Goal: Navigation & Orientation: Find specific page/section

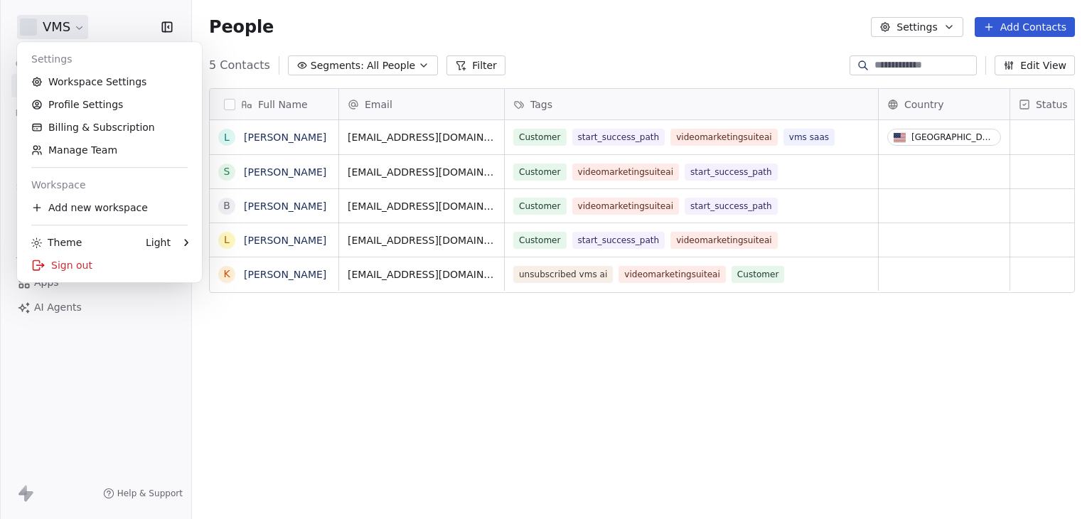
click at [68, 26] on html "VMS Contacts People Marketing Workflows Campaigns Sales Pipelines Sequences Bet…" at bounding box center [546, 259] width 1092 height 519
click at [333, 395] on html "VMS Contacts People Marketing Workflows Campaigns Sales Pipelines Sequences Bet…" at bounding box center [546, 259] width 1092 height 519
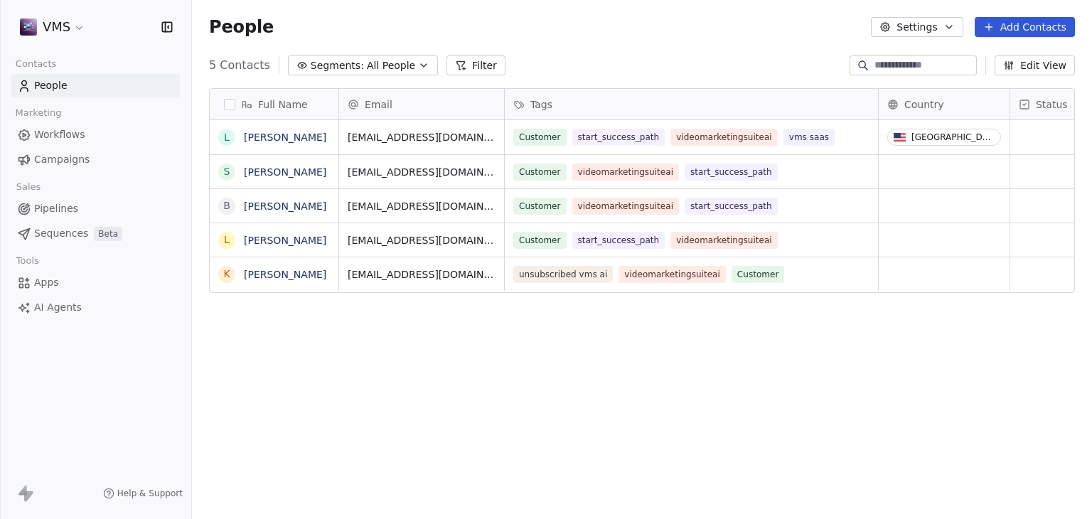
click at [63, 309] on span "AI Agents" at bounding box center [58, 307] width 48 height 15
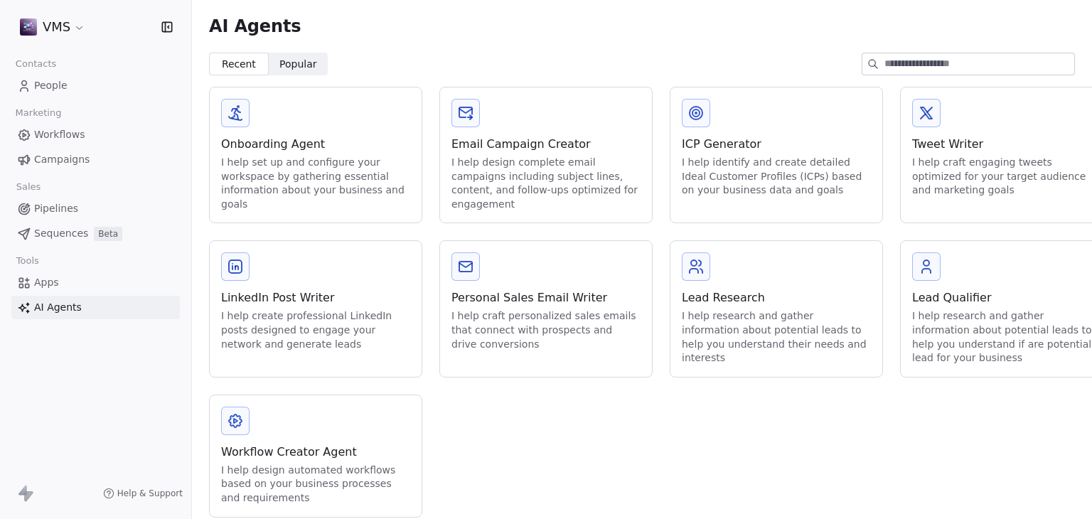
click at [284, 142] on div "Onboarding Agent" at bounding box center [315, 144] width 189 height 17
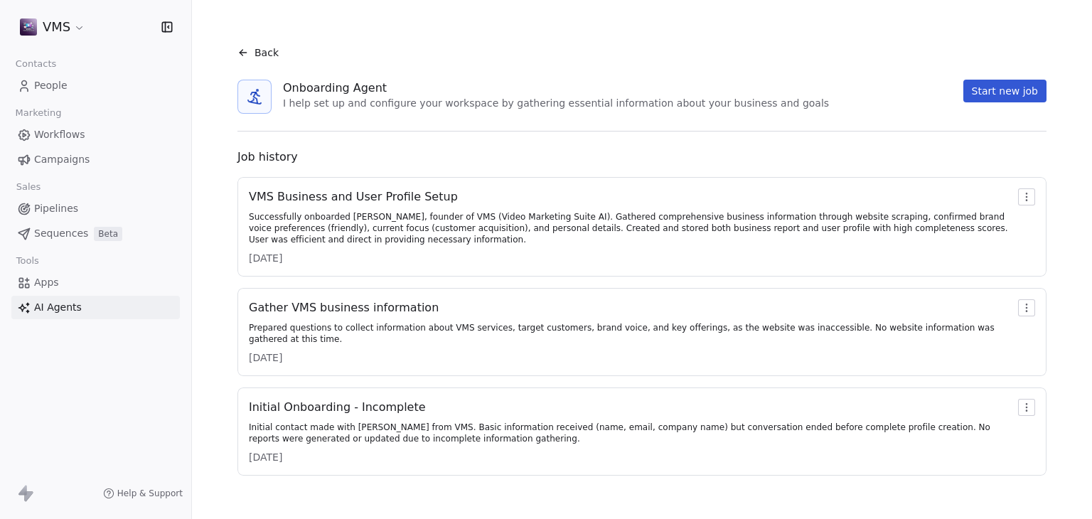
click at [359, 199] on div "VMS Business and User Profile Setup" at bounding box center [631, 196] width 764 height 17
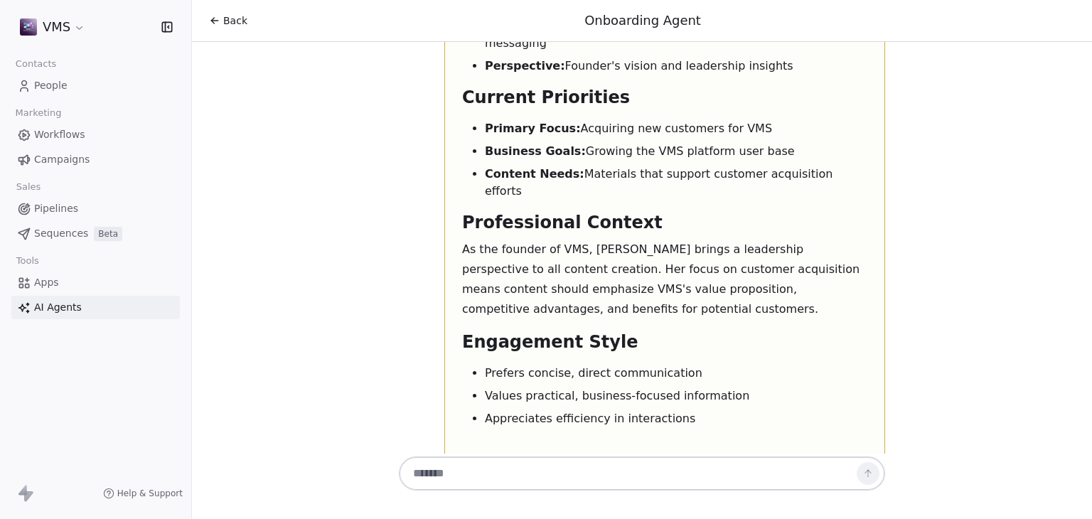
scroll to position [4339, 0]
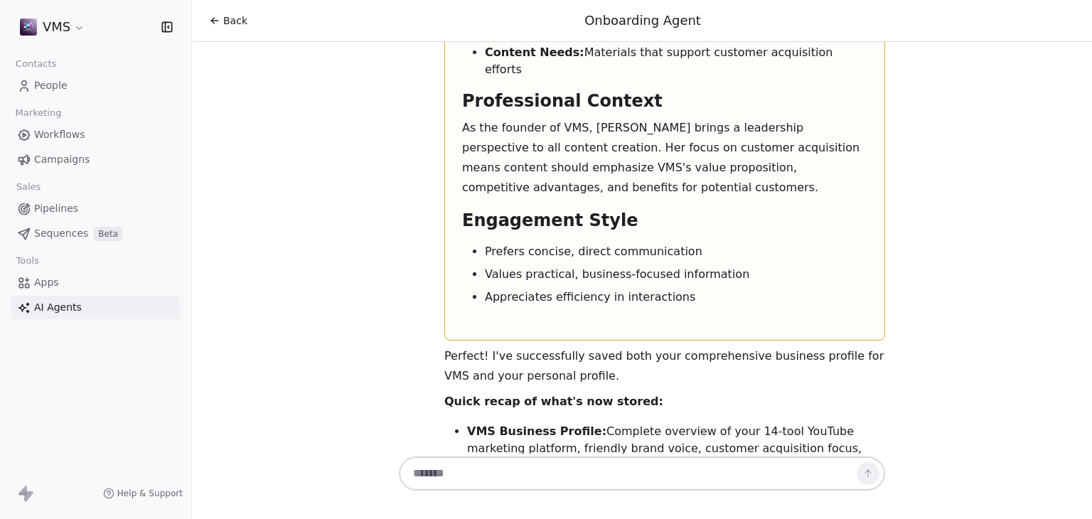
click at [225, 23] on span "Back" at bounding box center [235, 21] width 24 height 14
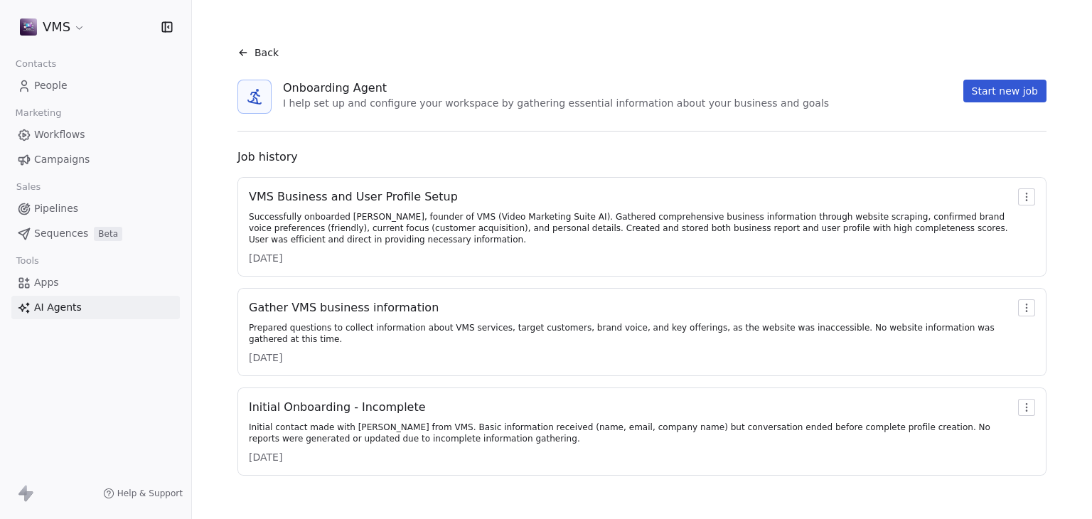
click at [51, 28] on html "VMS Contacts People Marketing Workflows Campaigns Sales Pipelines Sequences Bet…" at bounding box center [546, 259] width 1092 height 519
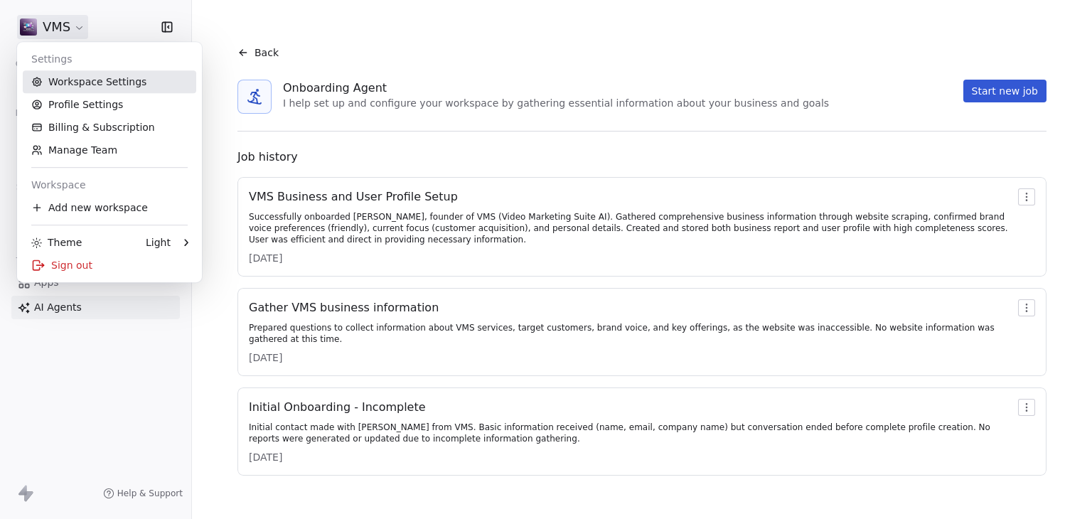
click at [72, 79] on link "Workspace Settings" at bounding box center [109, 81] width 173 height 23
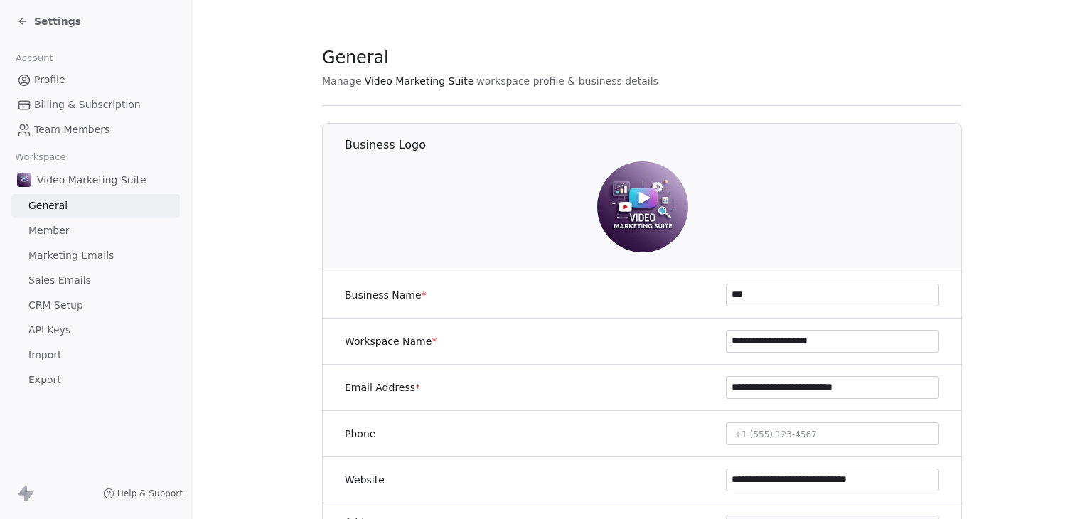
click at [70, 285] on span "Sales Emails" at bounding box center [59, 280] width 63 height 15
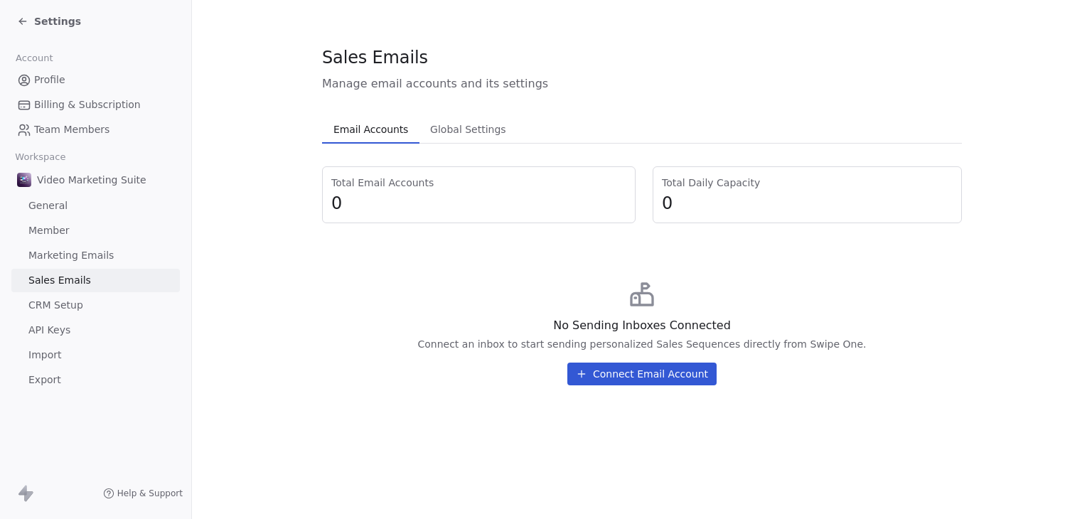
click at [91, 254] on span "Marketing Emails" at bounding box center [70, 255] width 85 height 15
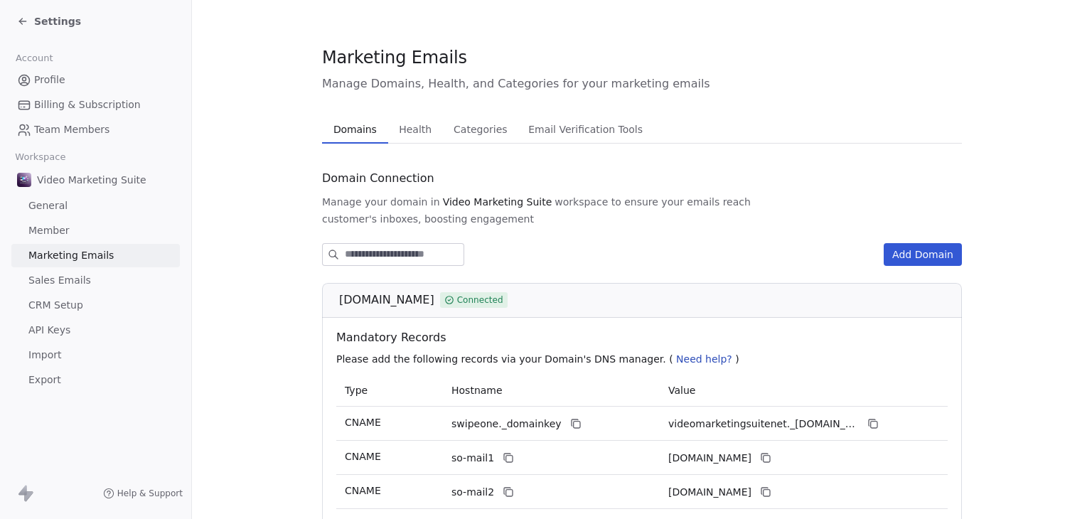
click at [57, 83] on span "Profile" at bounding box center [49, 80] width 31 height 15
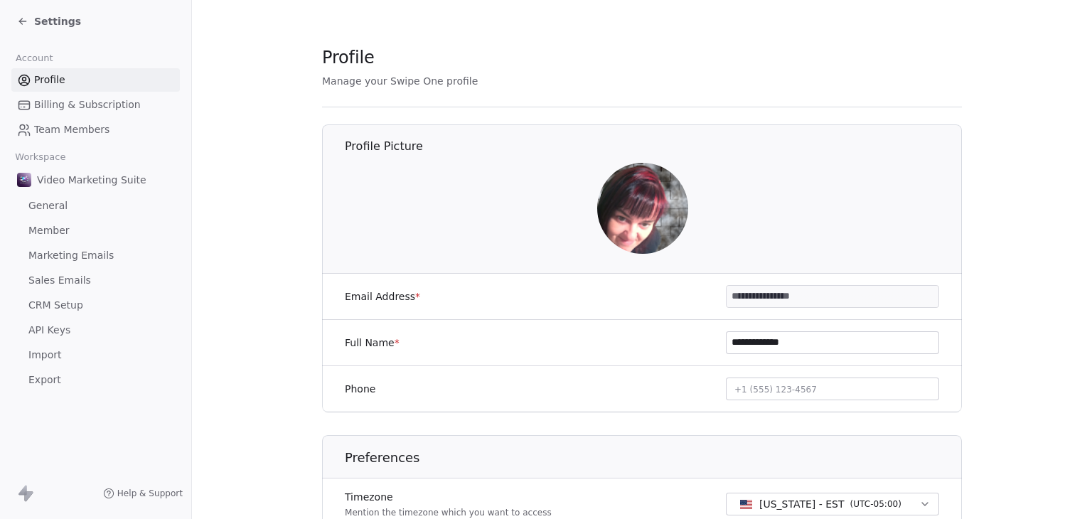
click at [59, 21] on span "Settings" at bounding box center [57, 21] width 47 height 14
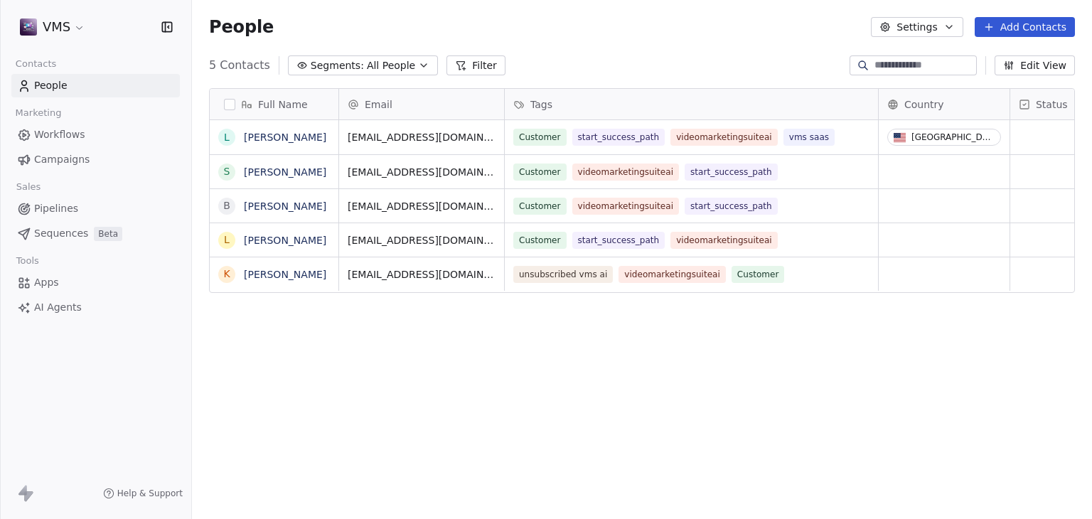
scroll to position [445, 889]
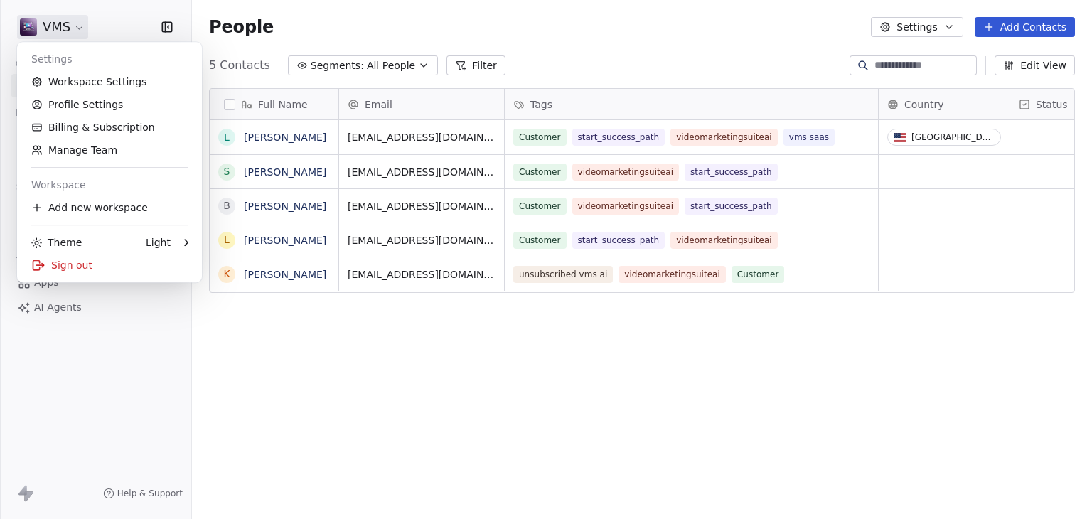
click at [53, 26] on html "VMS Contacts People Marketing Workflows Campaigns Sales Pipelines Sequences Bet…" at bounding box center [546, 259] width 1092 height 519
click at [106, 103] on link "Profile Settings" at bounding box center [109, 104] width 173 height 23
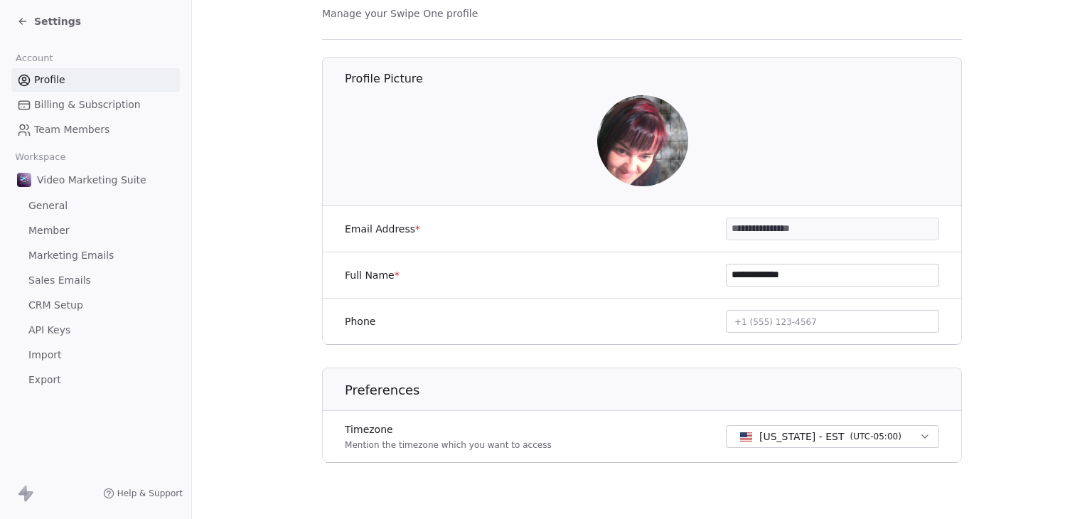
scroll to position [79, 0]
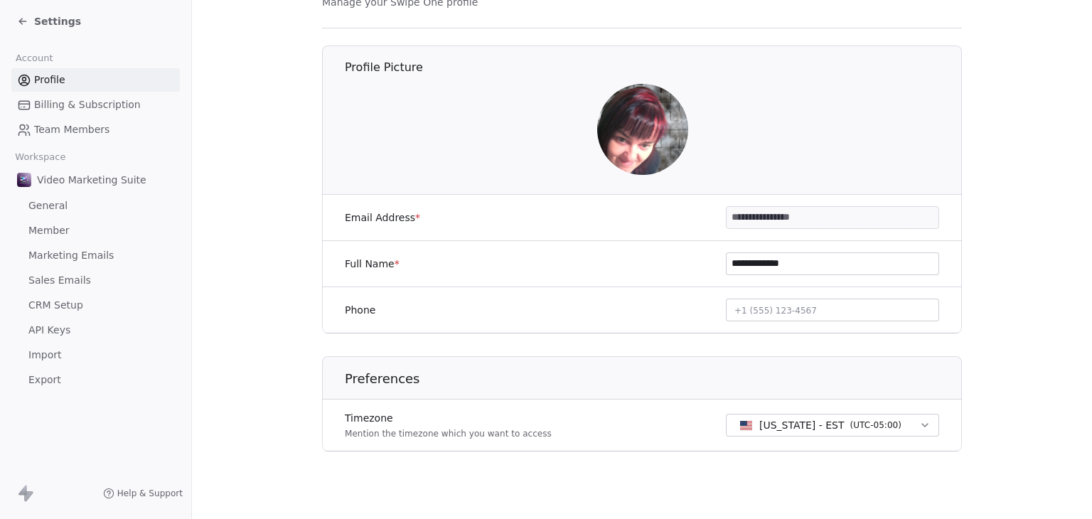
click at [77, 261] on span "Marketing Emails" at bounding box center [70, 255] width 85 height 15
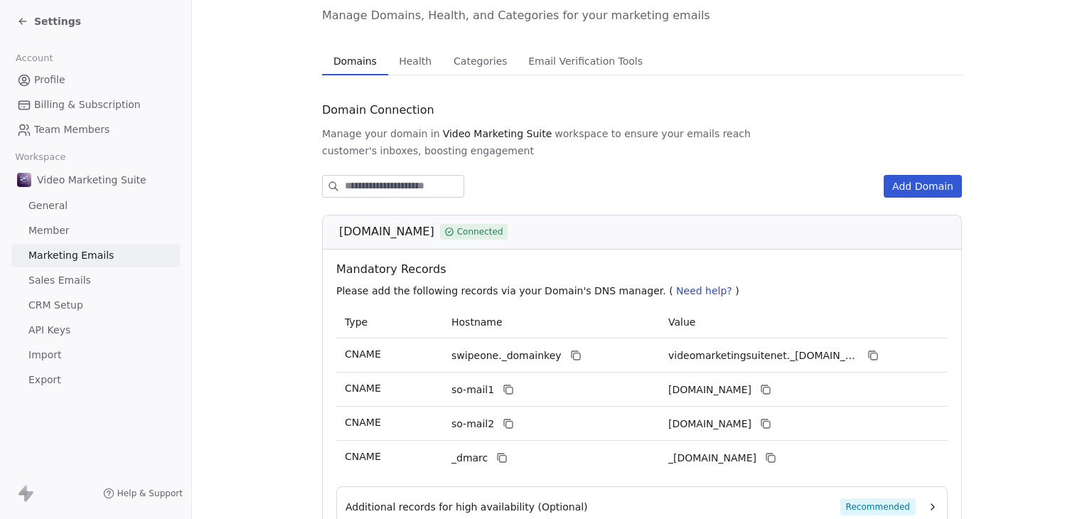
scroll to position [36, 0]
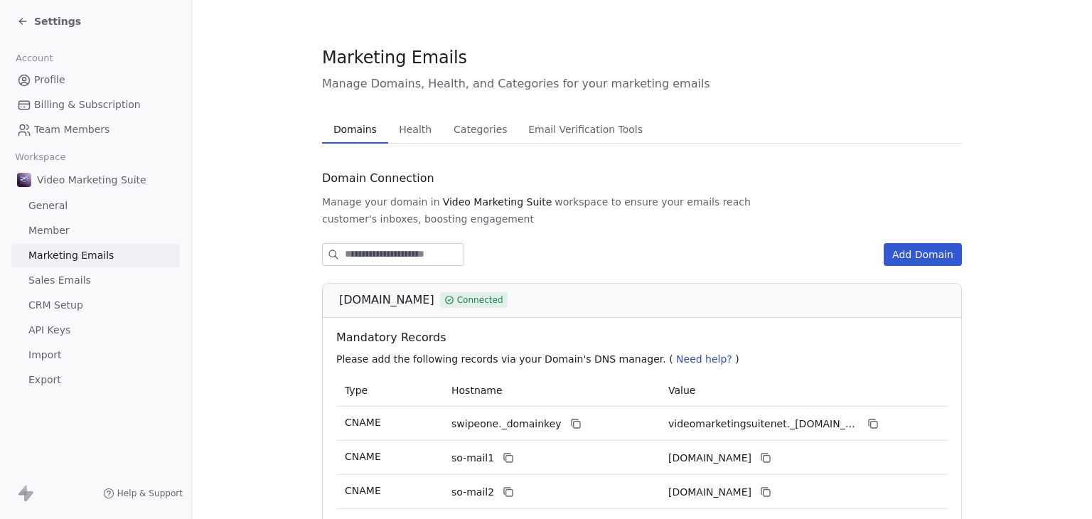
click at [407, 94] on div "Marketing Emails Manage Domains, Health, and Categories for your marketing emai…" at bounding box center [642, 356] width 640 height 623
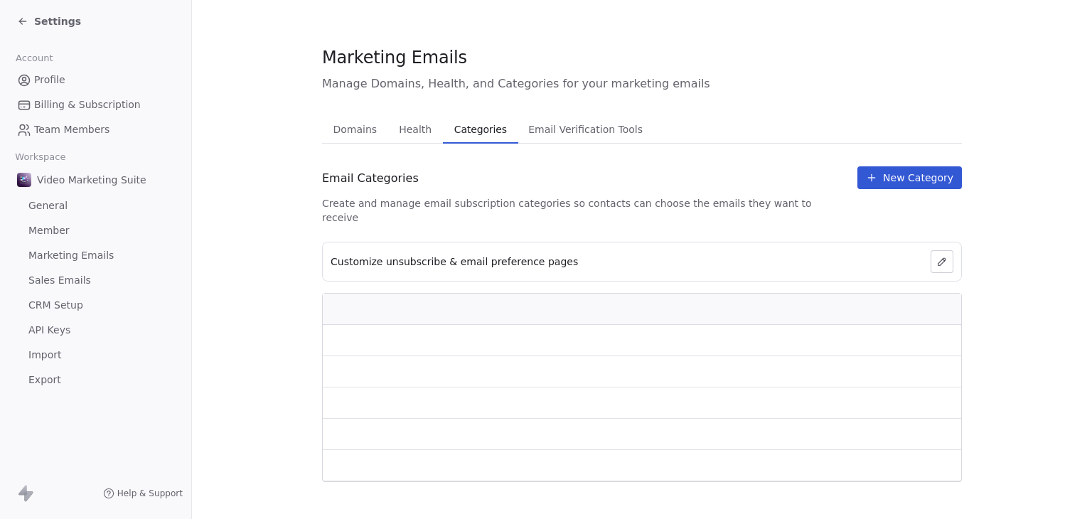
click at [471, 137] on span "Categories" at bounding box center [481, 129] width 64 height 20
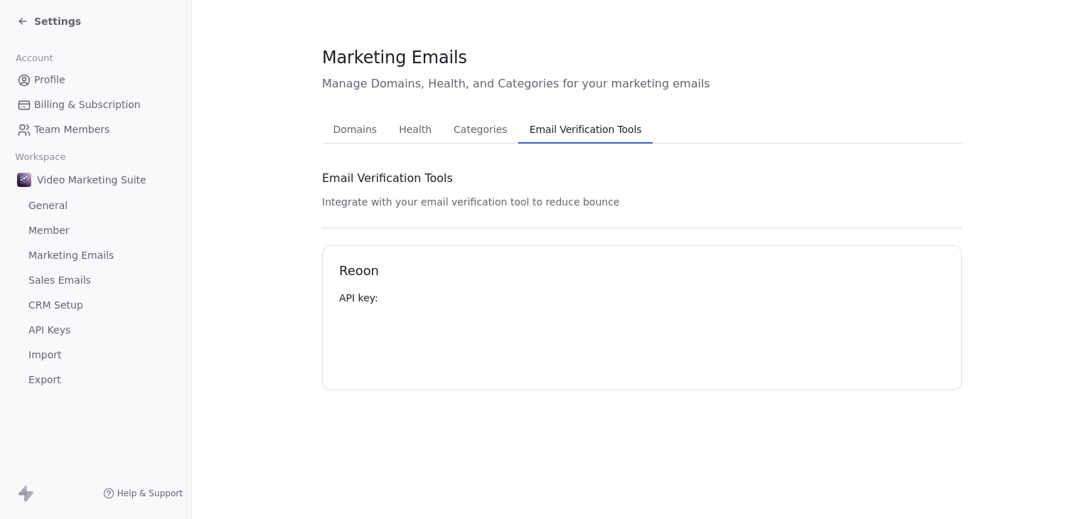
click at [588, 130] on span "Email Verification Tools" at bounding box center [586, 129] width 124 height 20
drag, startPoint x: 481, startPoint y: 128, endPoint x: 465, endPoint y: 128, distance: 15.6
click at [481, 128] on span "Categories" at bounding box center [480, 129] width 65 height 20
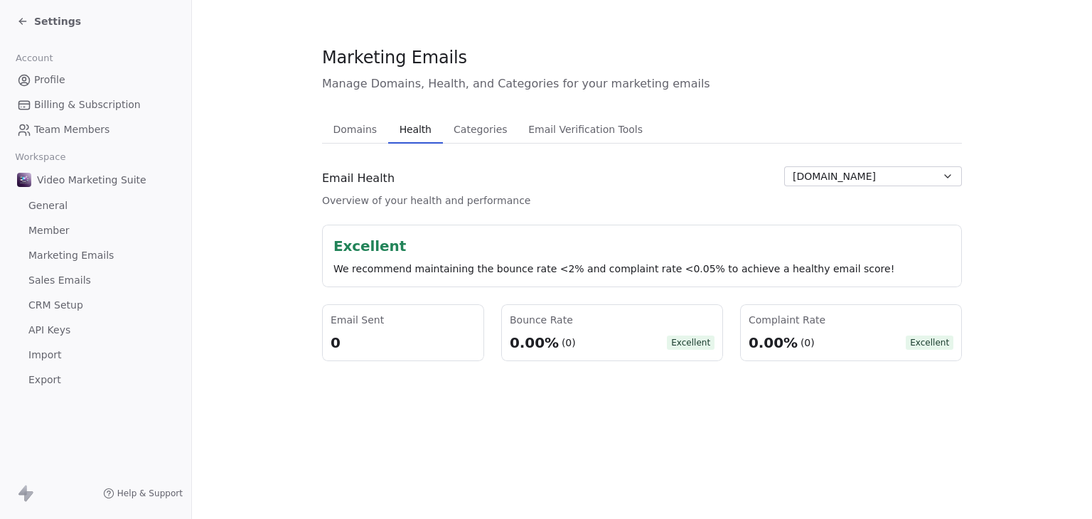
click at [401, 127] on span "Health" at bounding box center [415, 129] width 43 height 20
click at [341, 127] on span "Domains" at bounding box center [355, 129] width 55 height 20
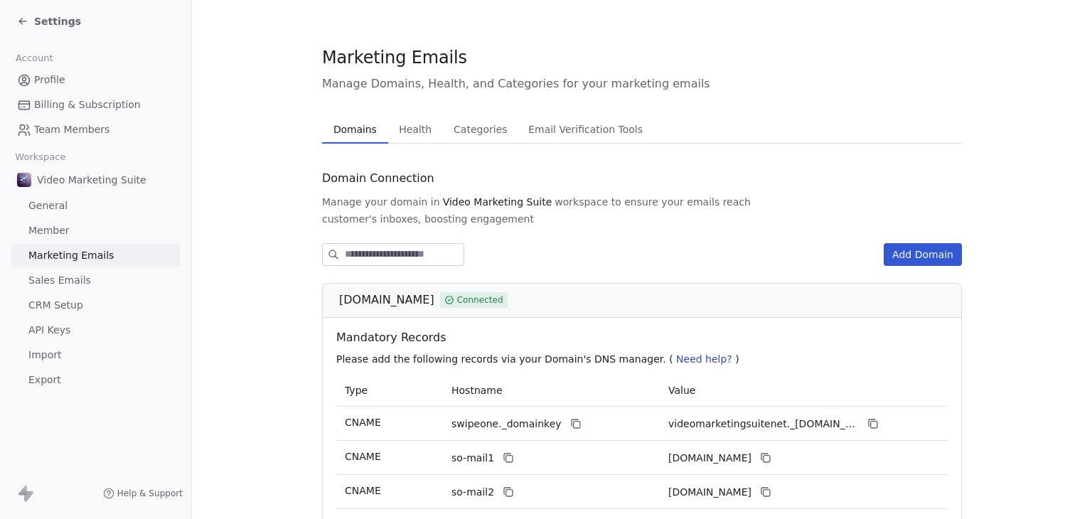
click at [53, 78] on span "Profile" at bounding box center [49, 80] width 31 height 15
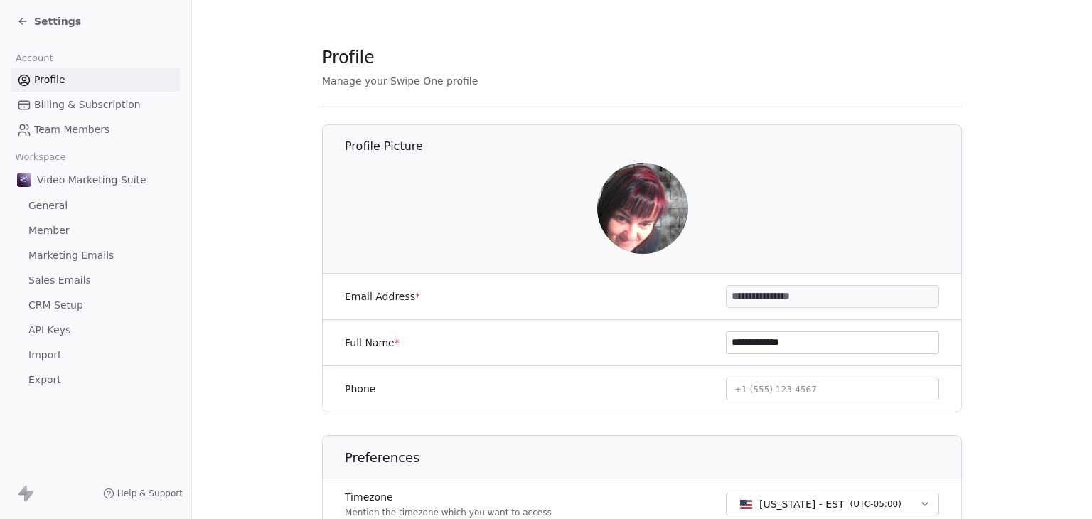
click at [65, 29] on div "Settings" at bounding box center [98, 21] width 163 height 20
click at [65, 24] on span "Settings" at bounding box center [57, 21] width 47 height 14
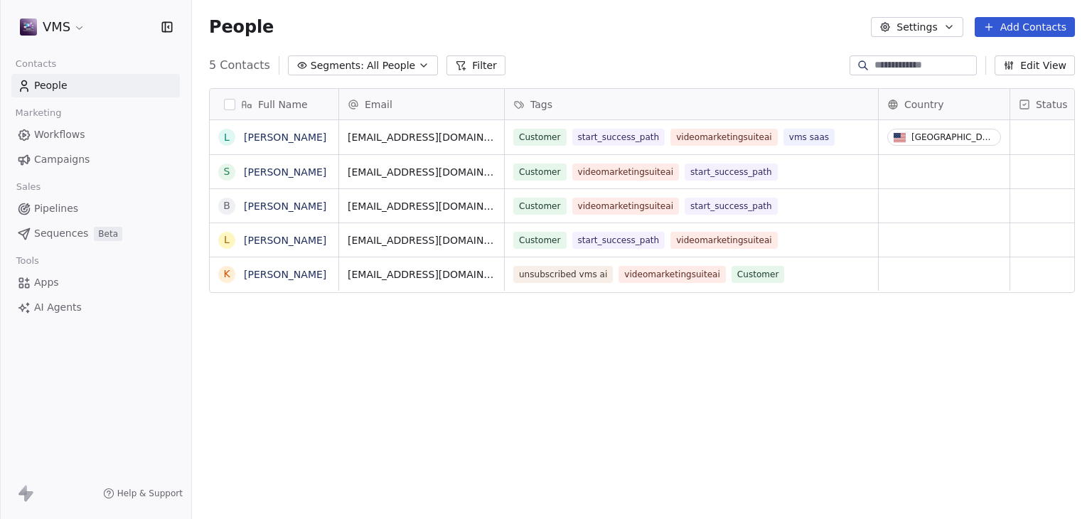
scroll to position [445, 889]
click at [65, 24] on html "VMS Contacts People Marketing Workflows Campaigns Sales Pipelines Sequences Bet…" at bounding box center [546, 259] width 1092 height 519
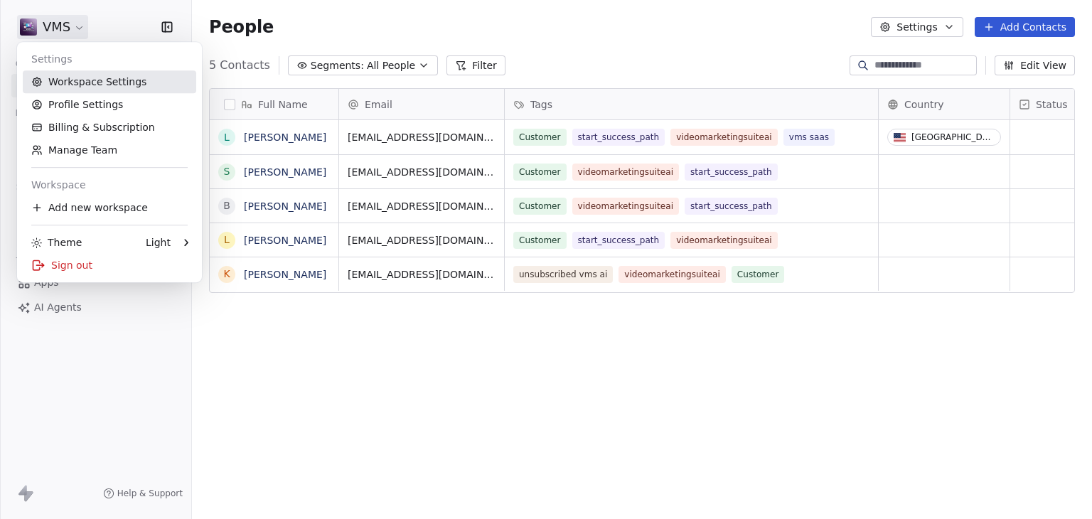
click at [103, 84] on link "Workspace Settings" at bounding box center [109, 81] width 173 height 23
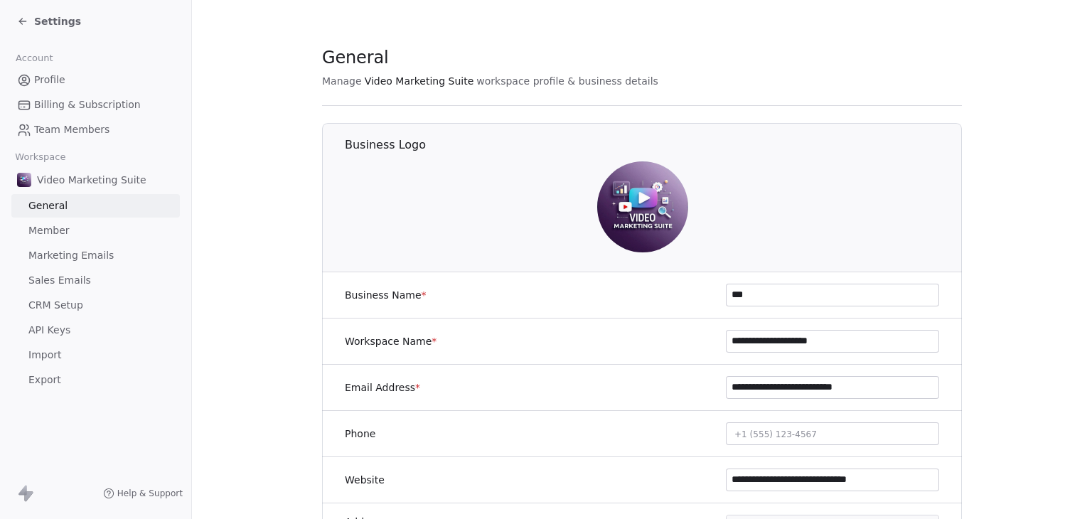
click at [66, 22] on span "Settings" at bounding box center [57, 21] width 47 height 14
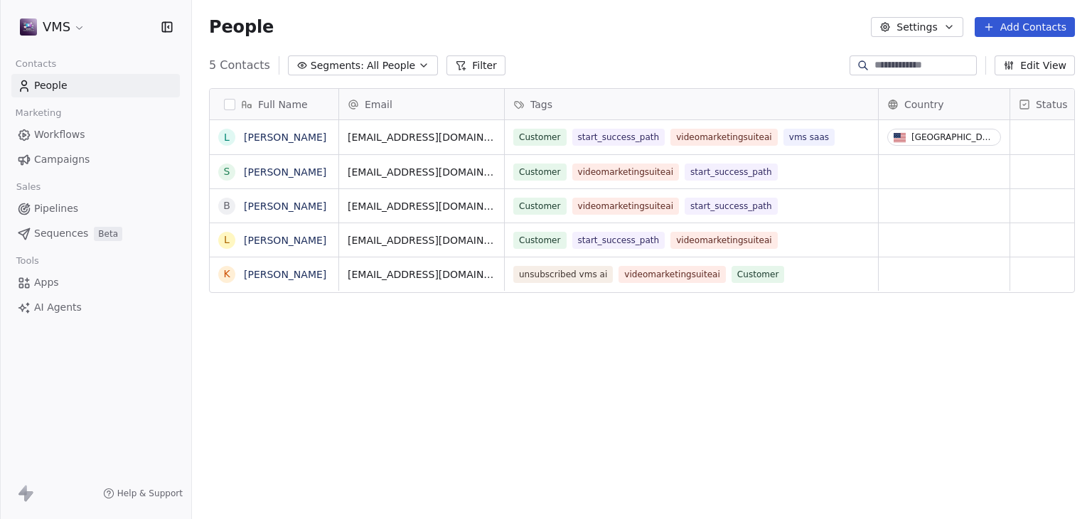
scroll to position [445, 889]
click at [51, 334] on div "VMS Contacts People Marketing Workflows Campaigns Sales Pipelines Sequences Bet…" at bounding box center [95, 259] width 191 height 519
click at [53, 310] on span "AI Agents" at bounding box center [58, 307] width 48 height 15
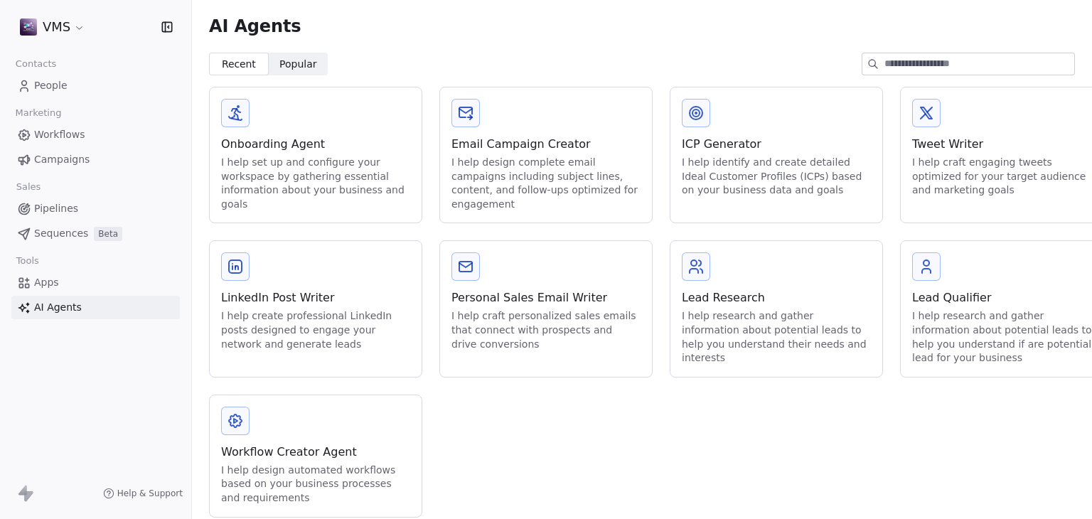
click at [291, 454] on div "Workflow Creator Agent" at bounding box center [315, 452] width 189 height 17
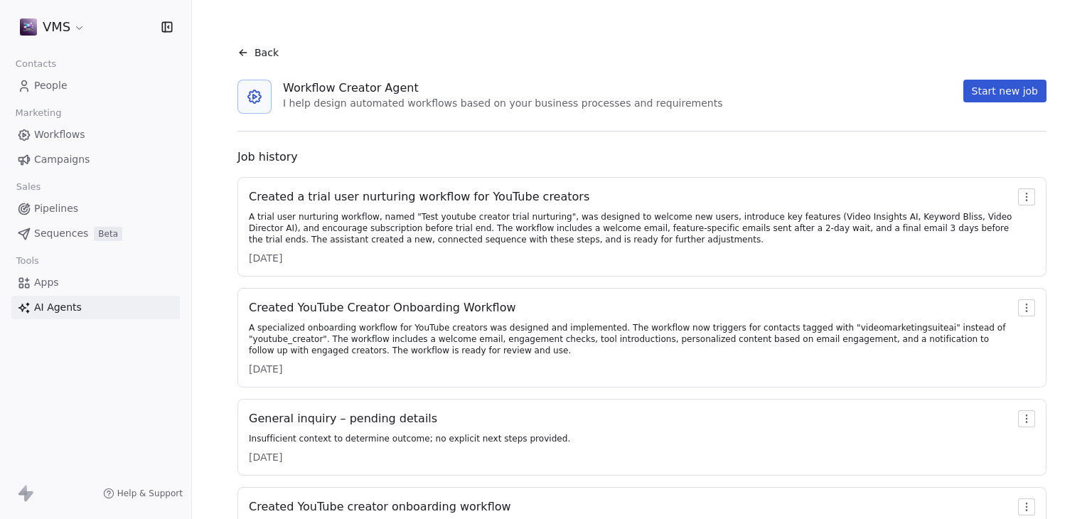
click at [446, 198] on div "Created a trial user nurturing workflow for YouTube creators" at bounding box center [631, 196] width 764 height 17
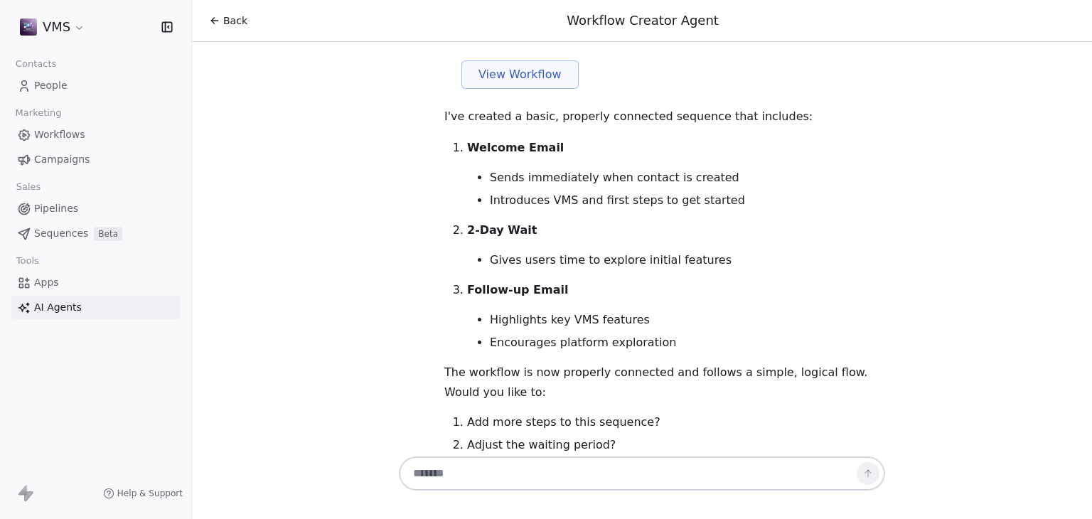
scroll to position [1683, 0]
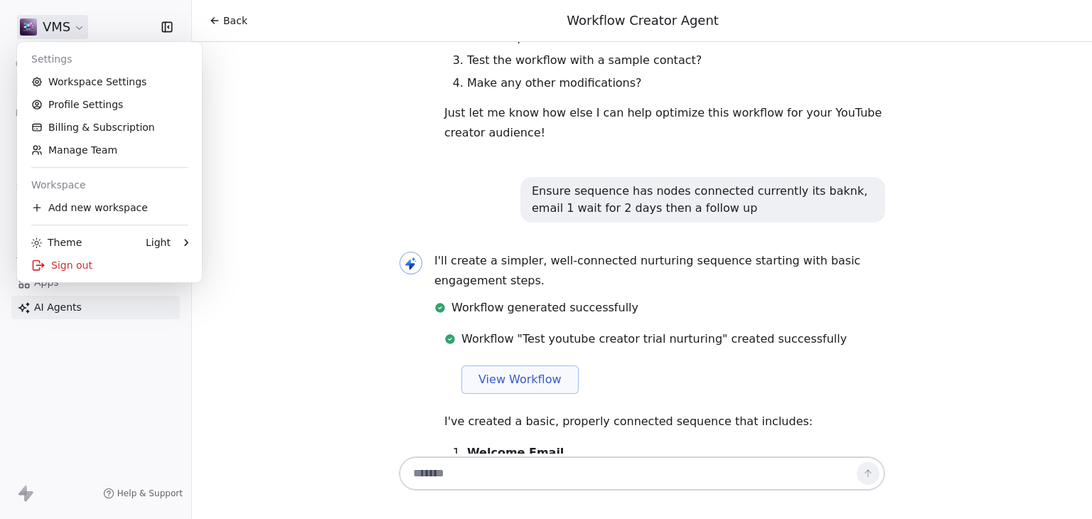
click at [59, 26] on html "VMS Contacts People Marketing Workflows Campaigns Sales Pipelines Sequences Bet…" at bounding box center [546, 259] width 1092 height 519
click at [34, 267] on icon at bounding box center [38, 265] width 14 height 14
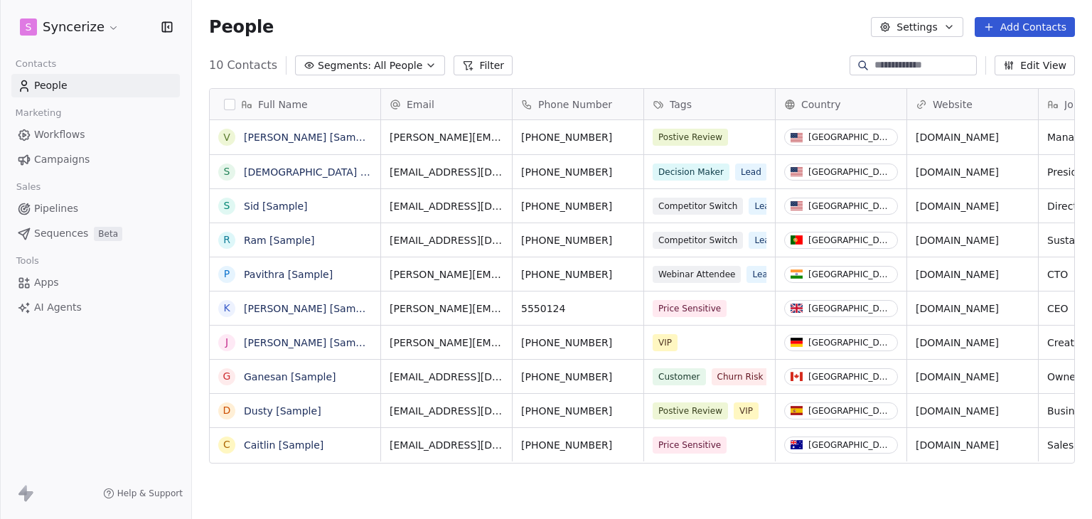
scroll to position [445, 889]
